Goal: Task Accomplishment & Management: Use online tool/utility

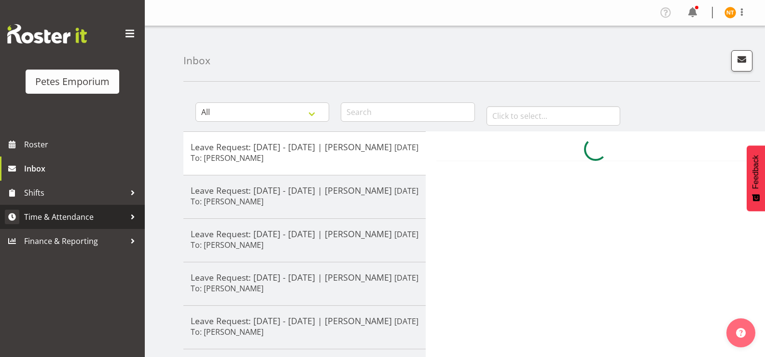
click at [57, 212] on span "Time & Attendance" at bounding box center [74, 216] width 101 height 14
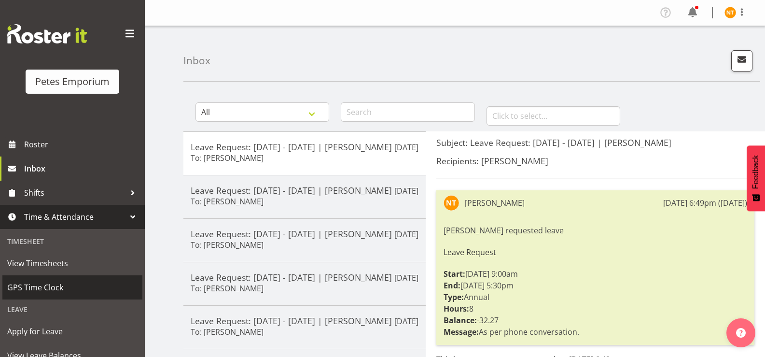
click at [52, 286] on span "GPS Time Clock" at bounding box center [72, 287] width 130 height 14
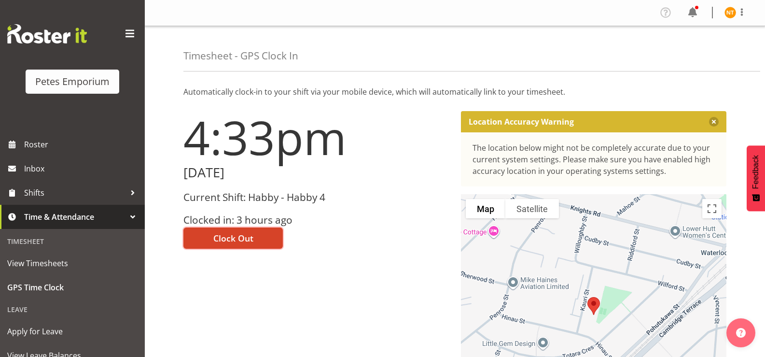
click at [237, 236] on span "Clock Out" at bounding box center [233, 238] width 40 height 13
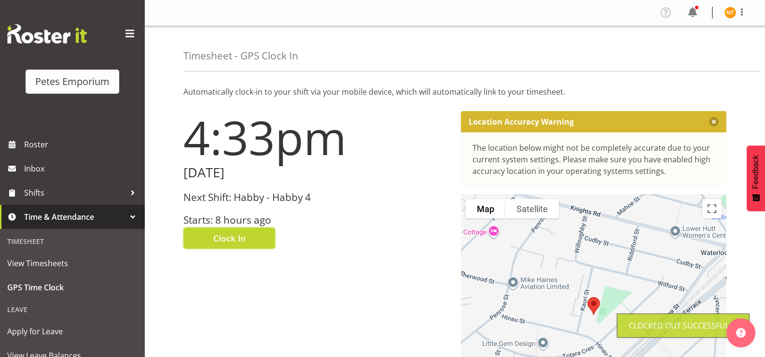
click at [734, 14] on img at bounding box center [730, 13] width 12 height 12
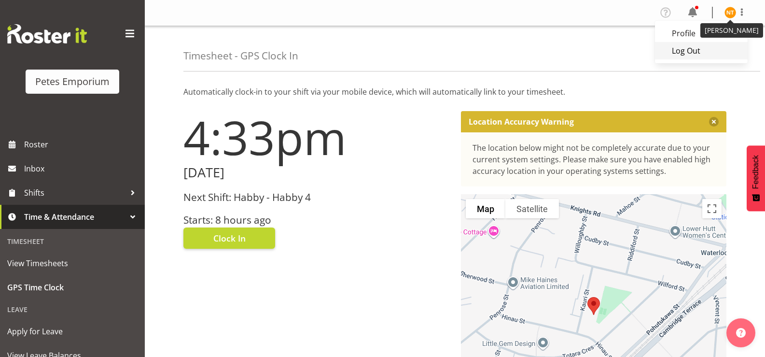
click at [686, 54] on link "Log Out" at bounding box center [701, 50] width 93 height 17
